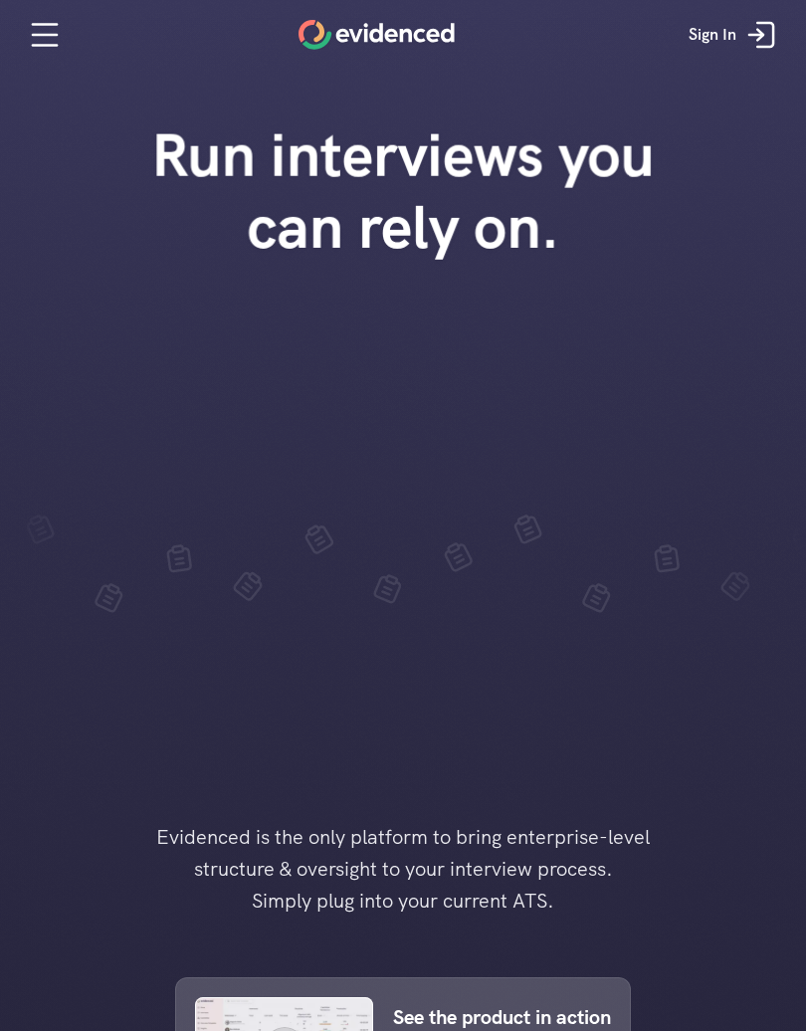
click at [781, 0] on nav "Sign In" at bounding box center [403, 35] width 806 height 70
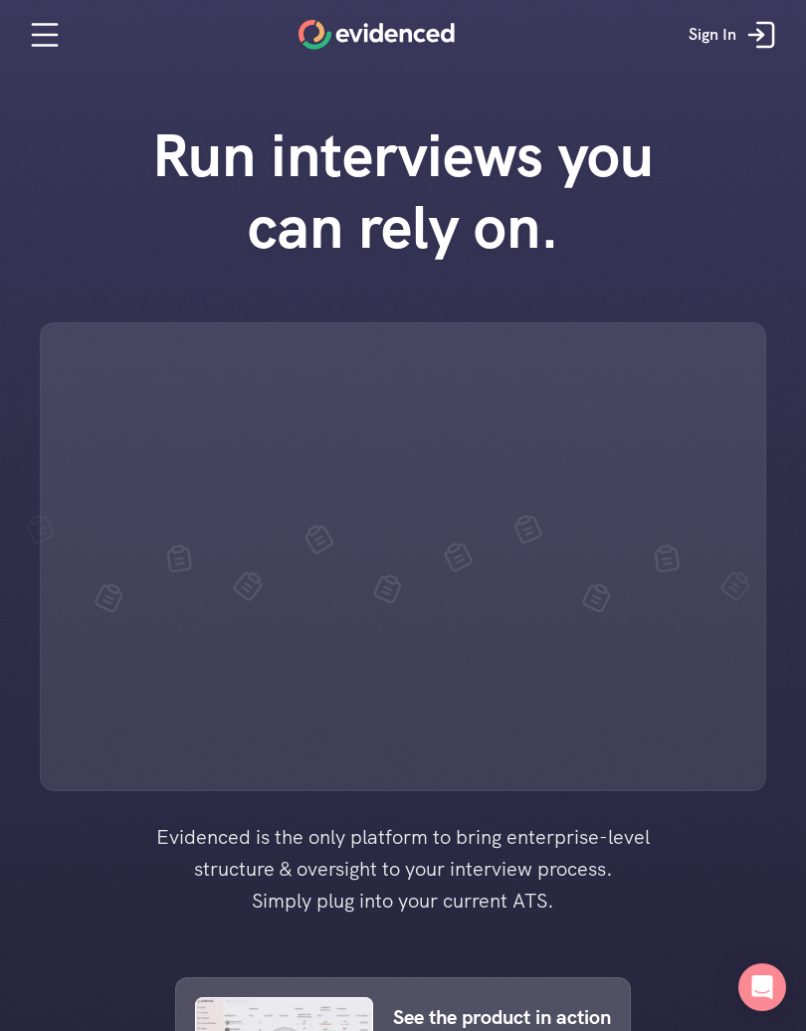
click at [796, 0] on nav "Sign In" at bounding box center [403, 35] width 806 height 70
click at [769, 26] on icon at bounding box center [762, 35] width 40 height 40
